Goal: Task Accomplishment & Management: Use online tool/utility

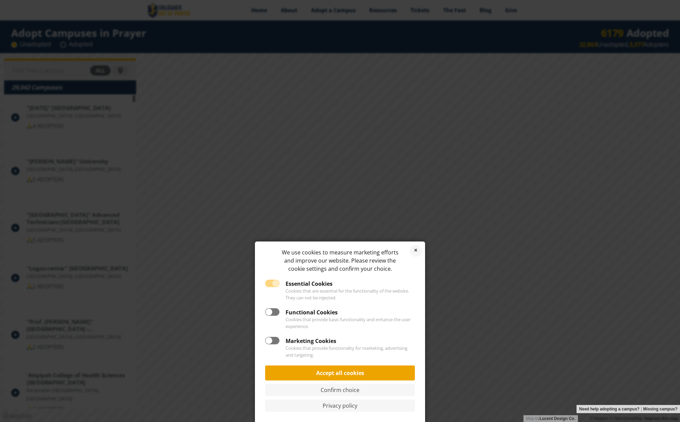
click at [345, 375] on link "Accept all cookies" at bounding box center [340, 372] width 150 height 15
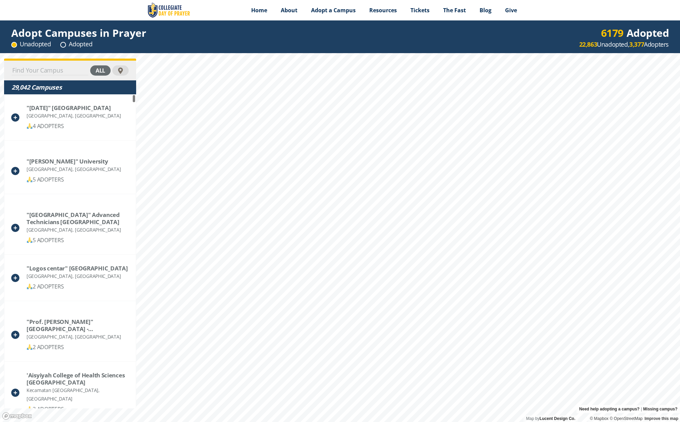
click at [78, 70] on input at bounding box center [50, 71] width 77 height 10
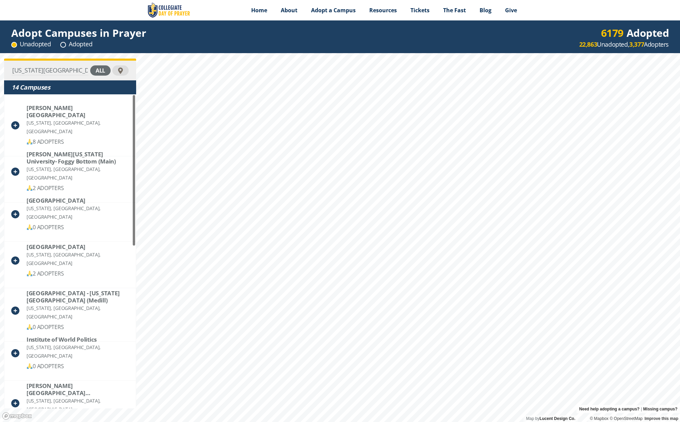
type input "Washington dc"
drag, startPoint x: 134, startPoint y: 241, endPoint x: 132, endPoint y: 238, distance: 4.3
click at [132, 238] on div "Howard University Washington, DC, United States 8 ADOPTERS George Washington Un…" at bounding box center [69, 251] width 131 height 314
click at [149, 135] on div "Washington dc all 14 Campuses Howard University Washington, DC, United States 8…" at bounding box center [340, 237] width 680 height 369
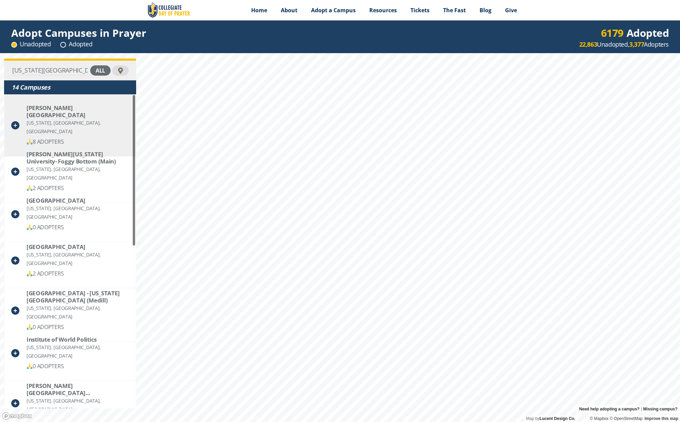
click at [113, 128] on div "Howard University Washington, DC, United States 8 ADOPTERS" at bounding box center [69, 125] width 131 height 62
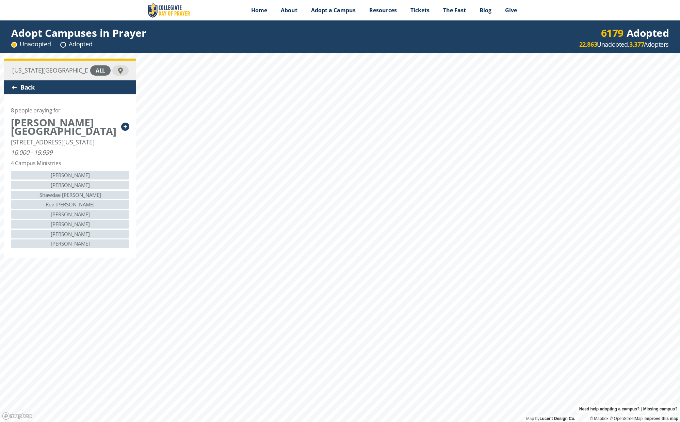
click at [27, 88] on div "Back" at bounding box center [70, 87] width 132 height 14
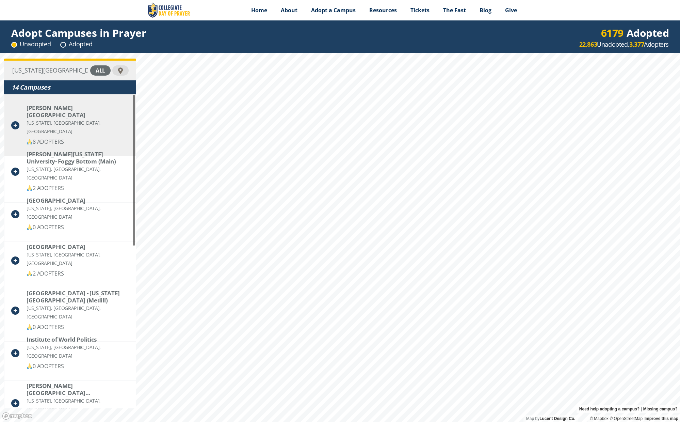
click at [51, 118] on div "Washington, DC, United States" at bounding box center [78, 126] width 102 height 17
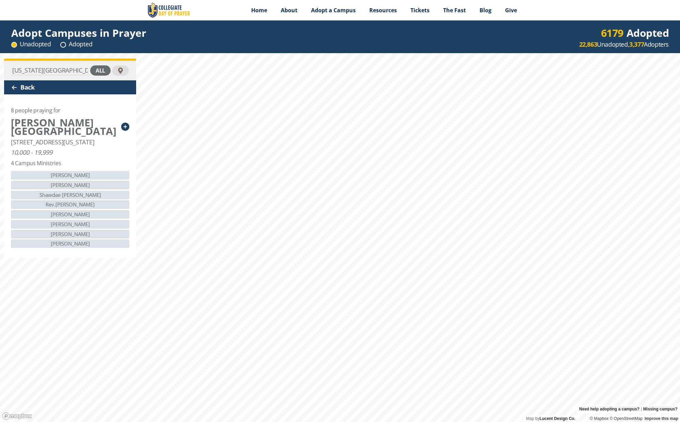
click at [20, 88] on div "Back" at bounding box center [70, 87] width 132 height 14
